Goal: Information Seeking & Learning: Learn about a topic

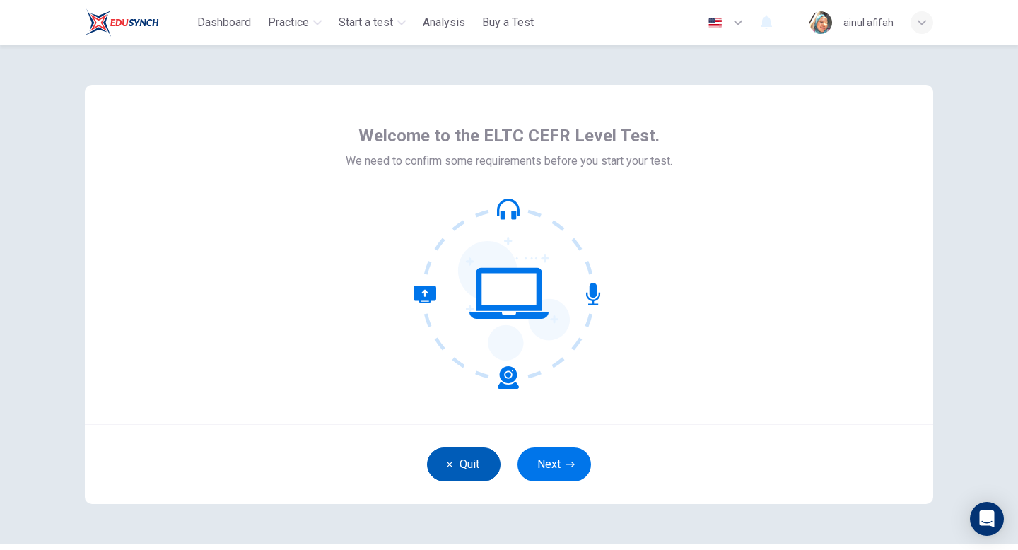
click at [453, 460] on button "Quit" at bounding box center [464, 465] width 74 height 34
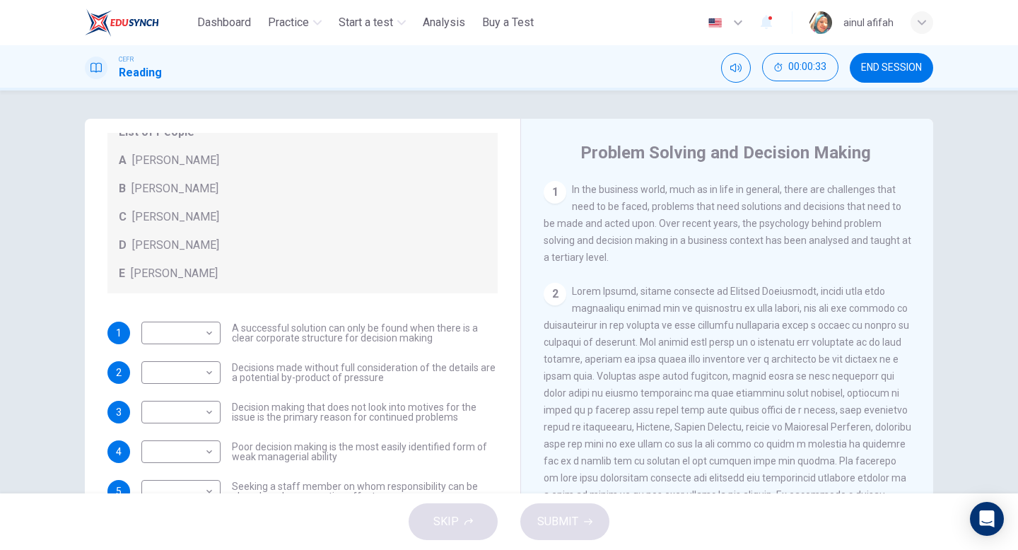
scroll to position [300, 0]
